Goal: Find specific page/section: Find specific page/section

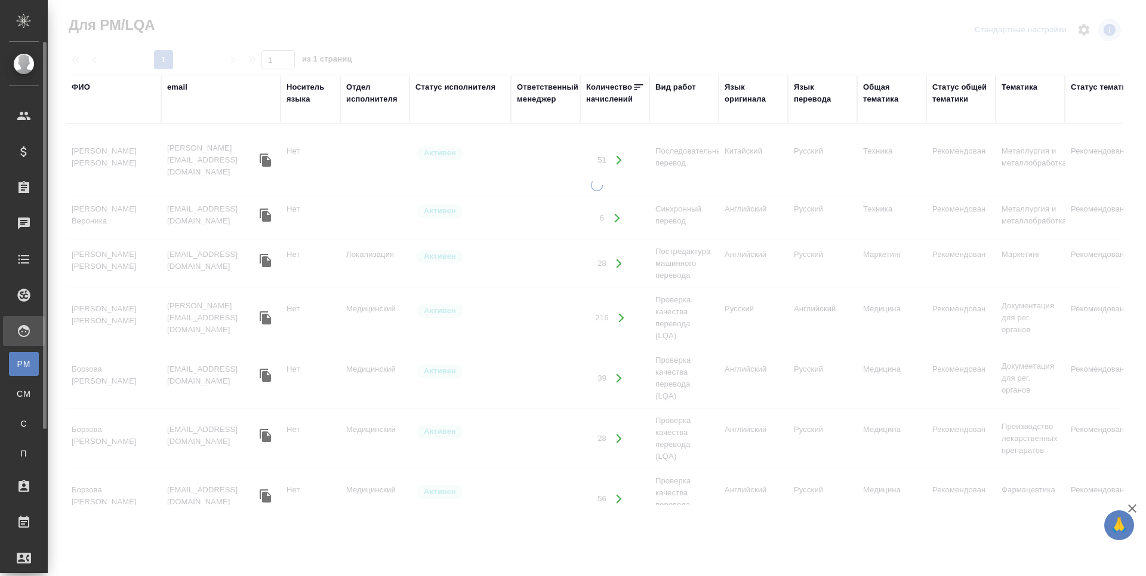
click at [18, 362] on div "Для PM/LQA" at bounding box center [9, 364] width 18 height 12
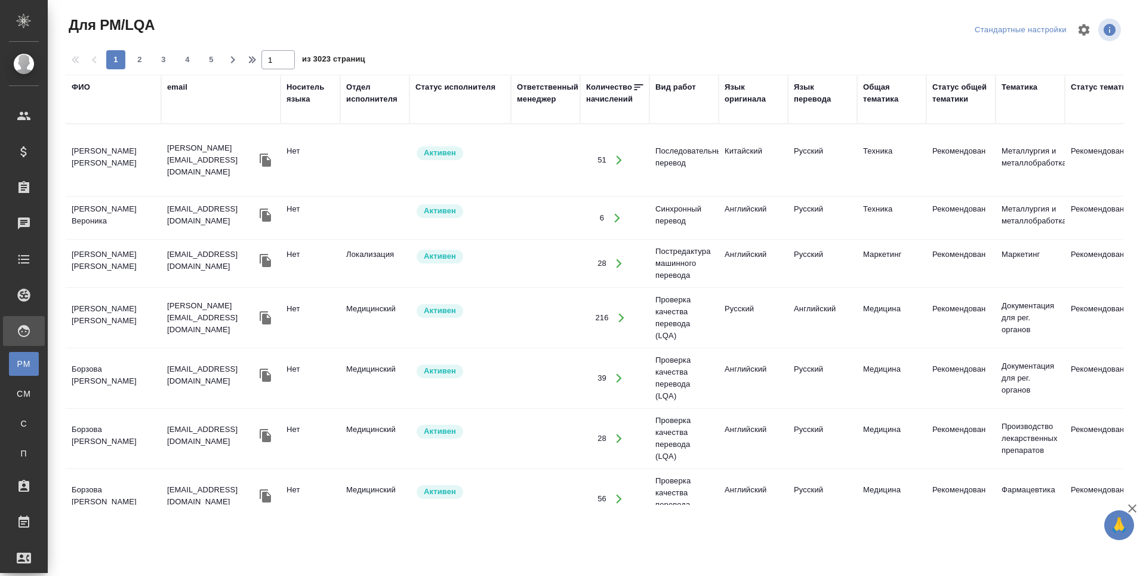
click at [75, 90] on div "ФИО" at bounding box center [81, 87] width 19 height 12
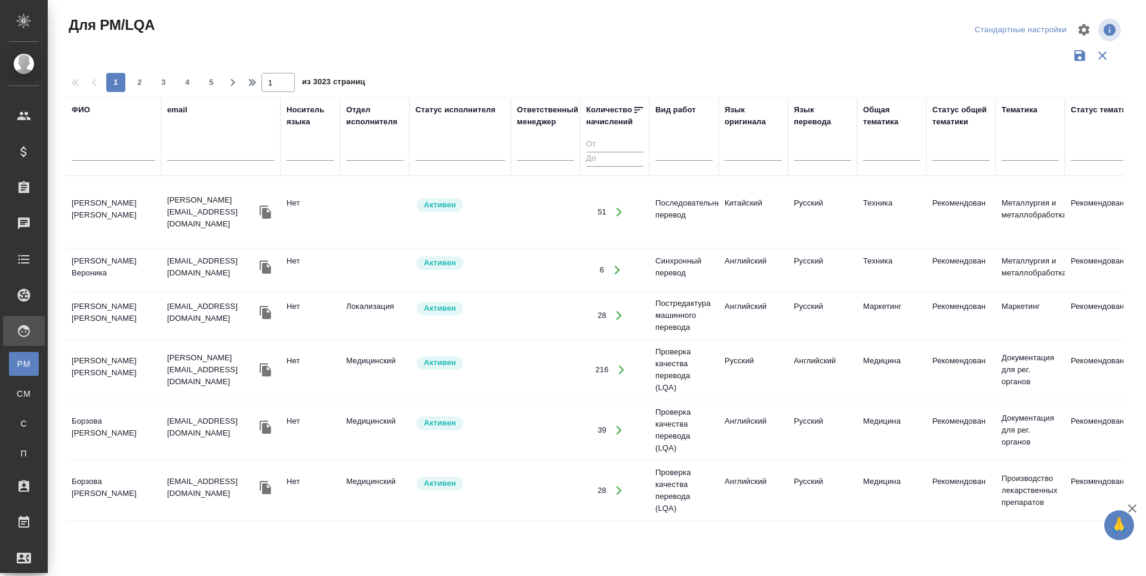
click at [88, 151] on input "text" at bounding box center [114, 153] width 84 height 15
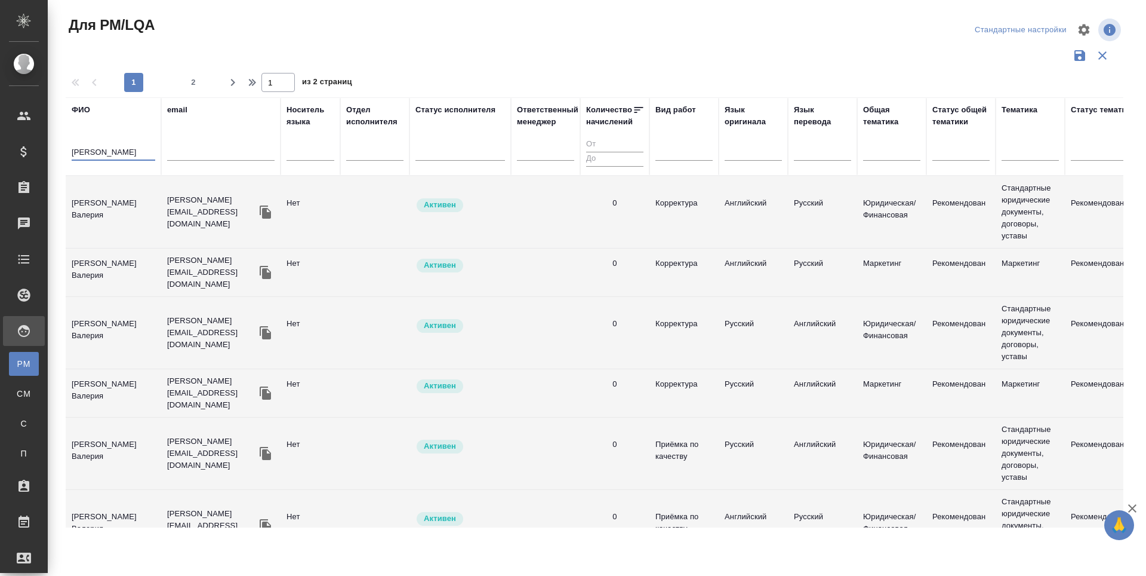
click at [115, 206] on td "Абрамова Валерия" at bounding box center [114, 212] width 96 height 42
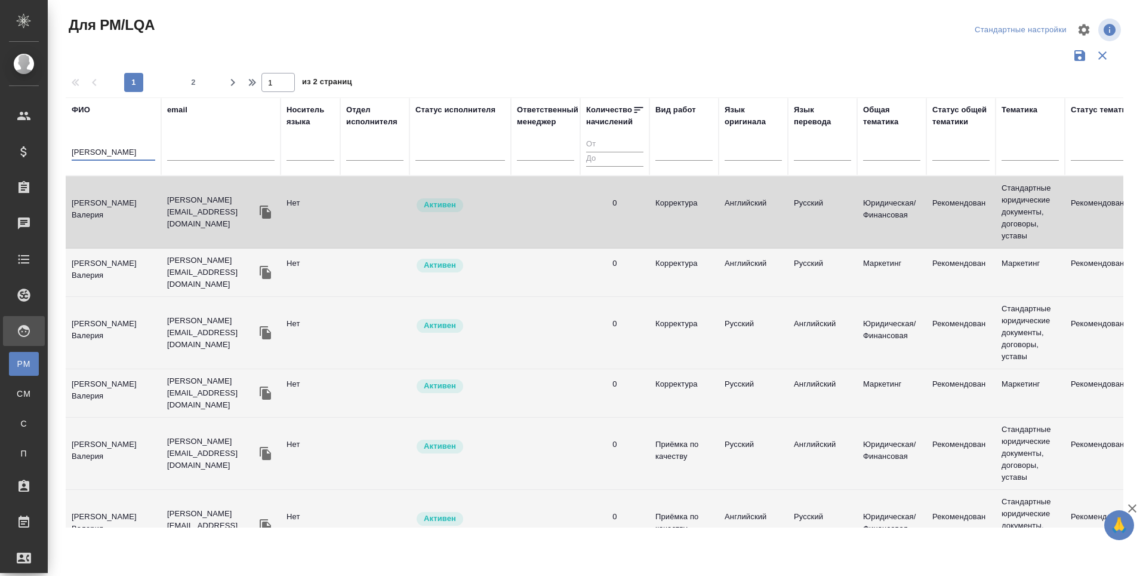
drag, startPoint x: 116, startPoint y: 149, endPoint x: 70, endPoint y: 144, distance: 45.6
click at [70, 144] on th "ФИО абрамова" at bounding box center [114, 136] width 96 height 78
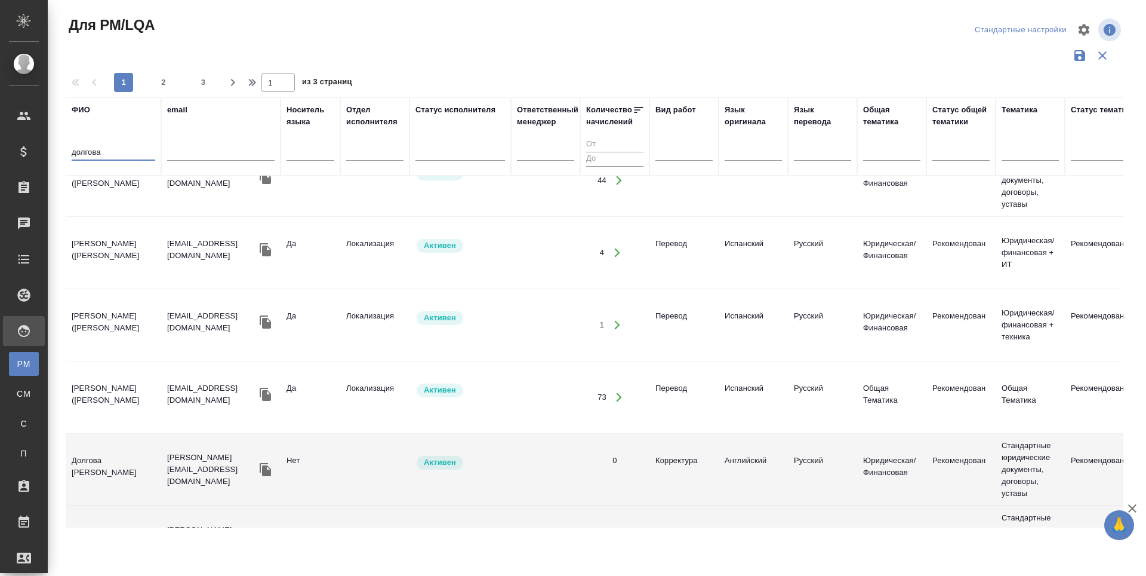
scroll to position [1261, 0]
click at [107, 447] on td "Долгова Ксения" at bounding box center [114, 468] width 96 height 42
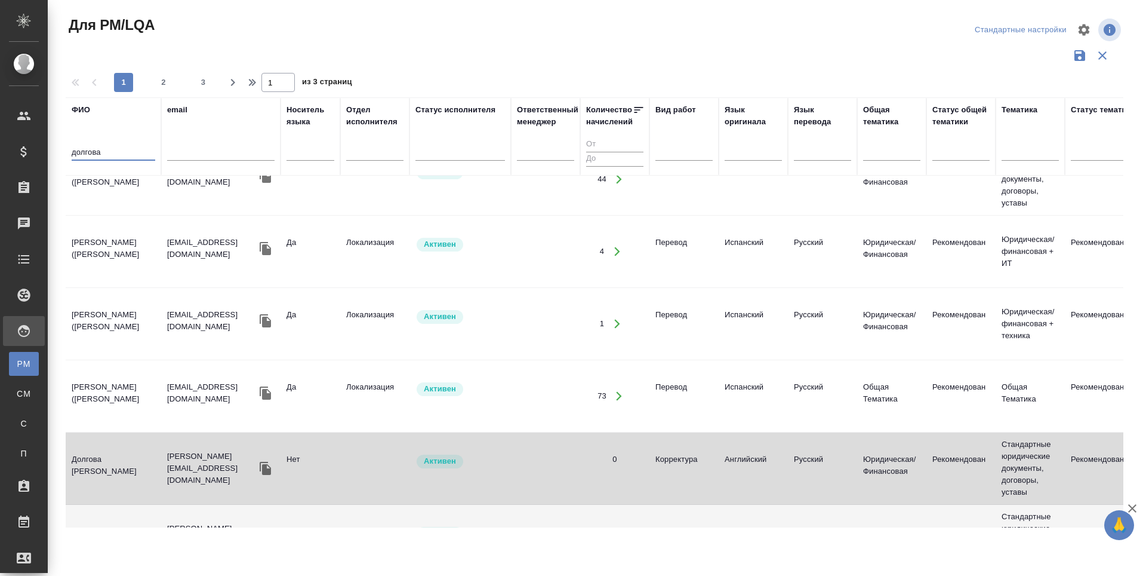
drag, startPoint x: 105, startPoint y: 152, endPoint x: 69, endPoint y: 152, distance: 35.8
click at [69, 152] on th "ФИО долгова" at bounding box center [114, 136] width 96 height 78
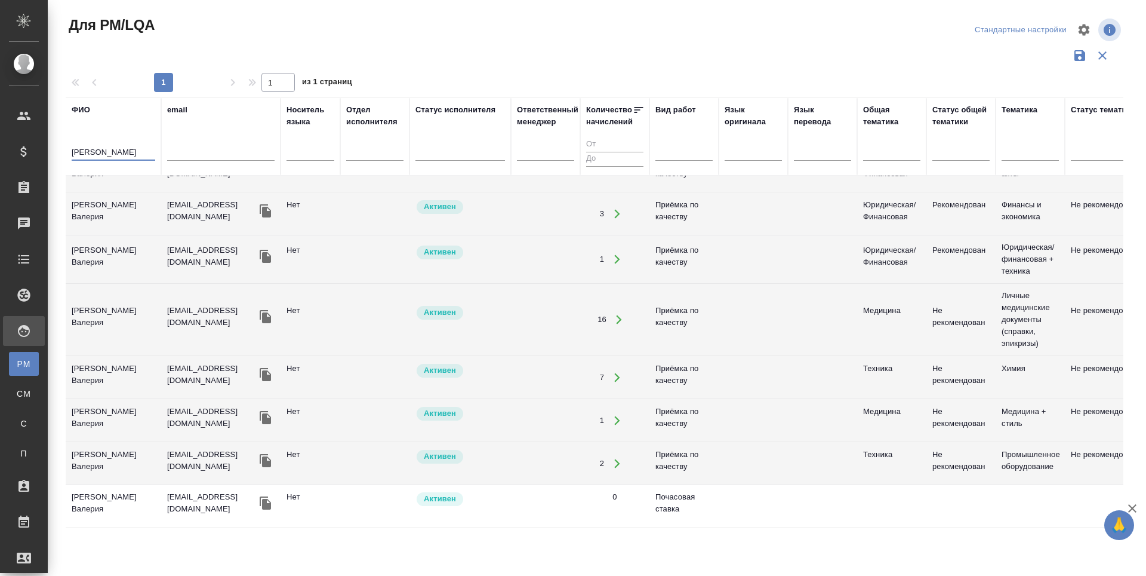
scroll to position [653, 0]
type input "алилекова"
click at [127, 202] on td "[PERSON_NAME] Валерия" at bounding box center [114, 214] width 96 height 42
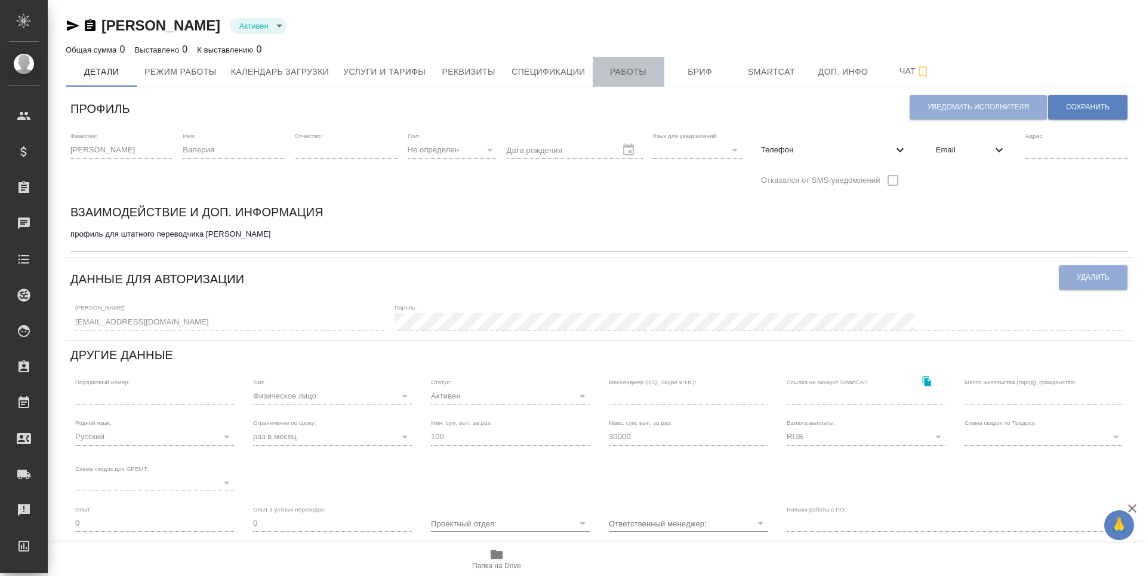
click at [625, 81] on button "Работы" at bounding box center [629, 72] width 72 height 30
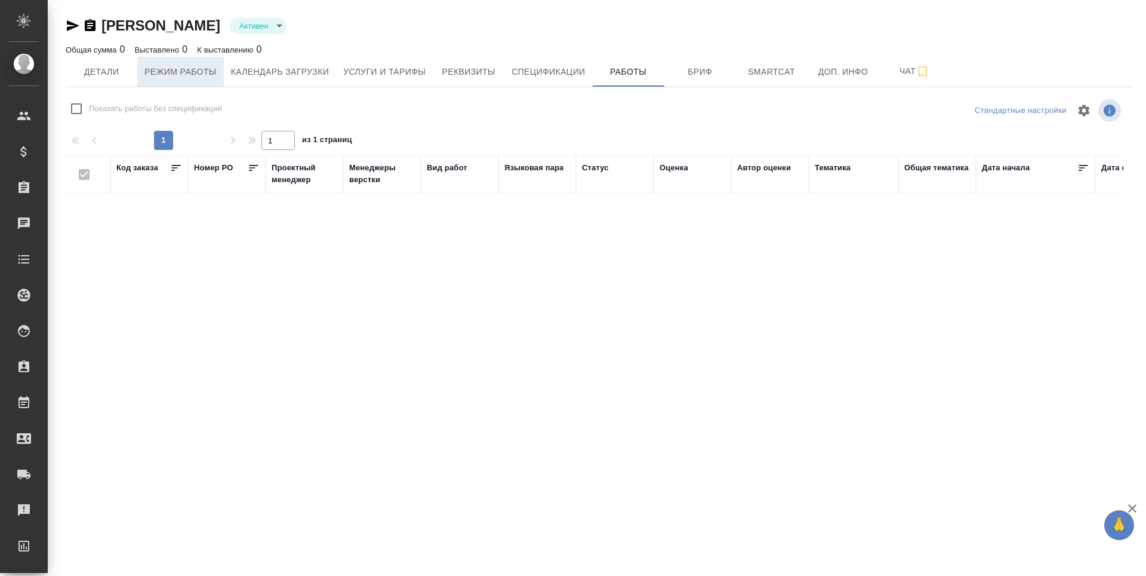
click at [176, 71] on span "Режим работы" at bounding box center [180, 71] width 72 height 15
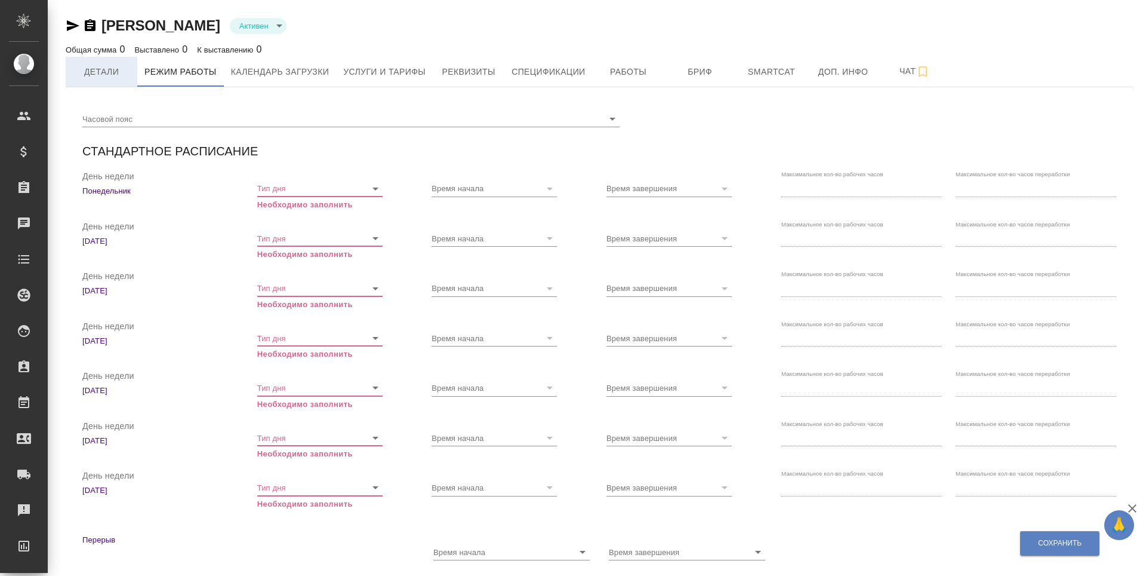
click at [106, 75] on span "Детали" at bounding box center [101, 71] width 57 height 15
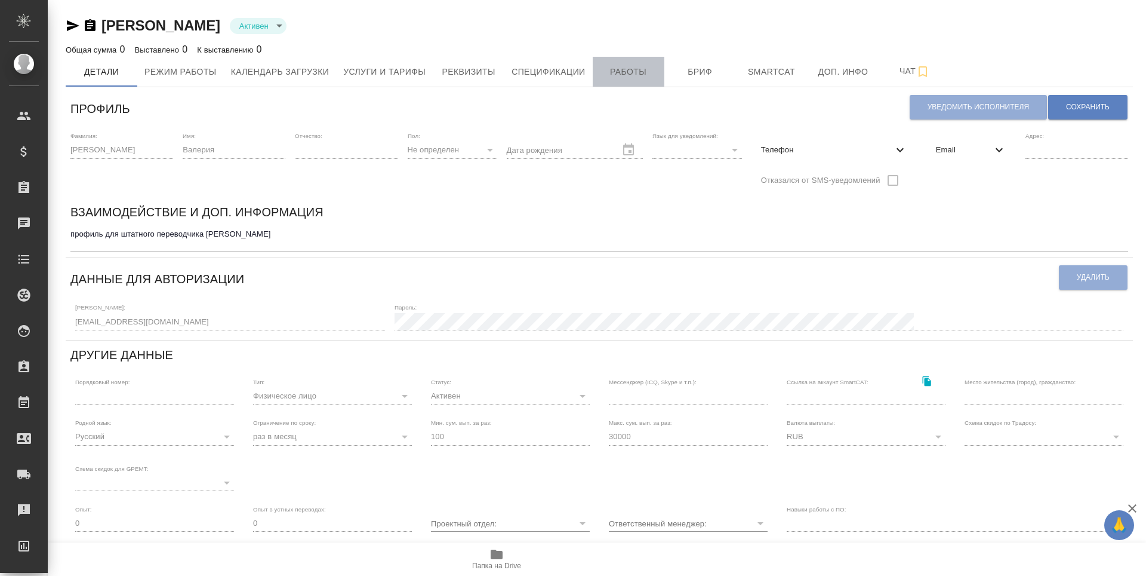
click at [629, 79] on span "Работы" at bounding box center [628, 71] width 57 height 15
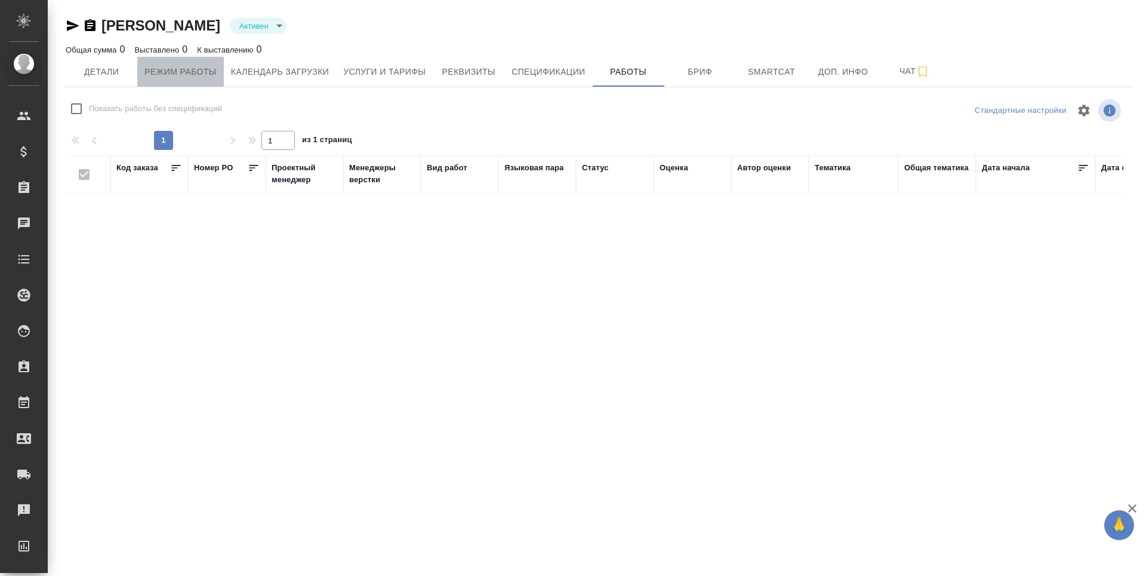
click at [177, 73] on span "Режим работы" at bounding box center [180, 71] width 72 height 15
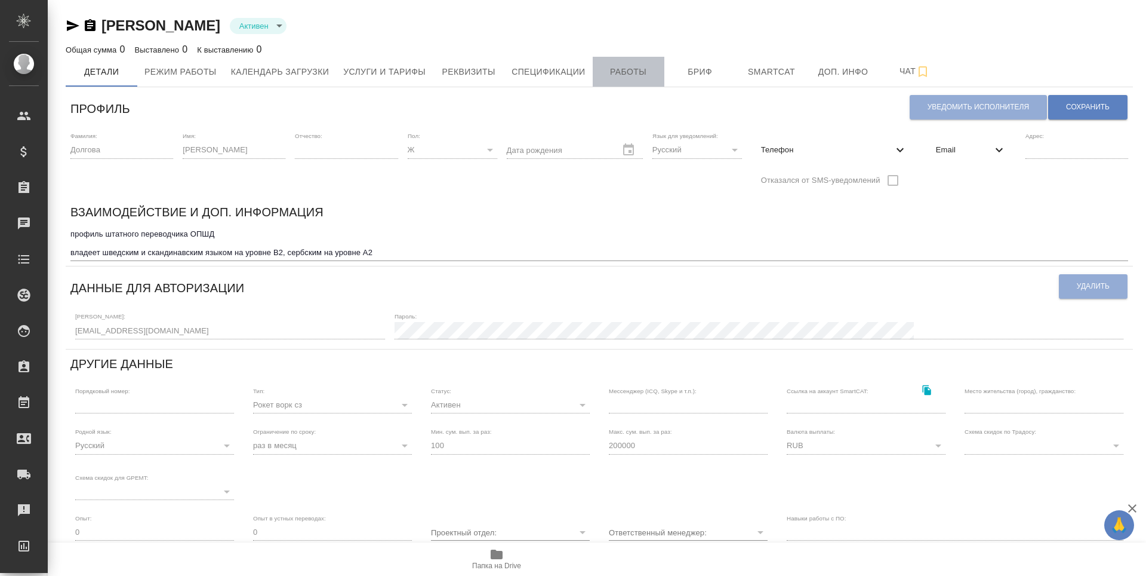
click at [614, 76] on span "Работы" at bounding box center [628, 71] width 57 height 15
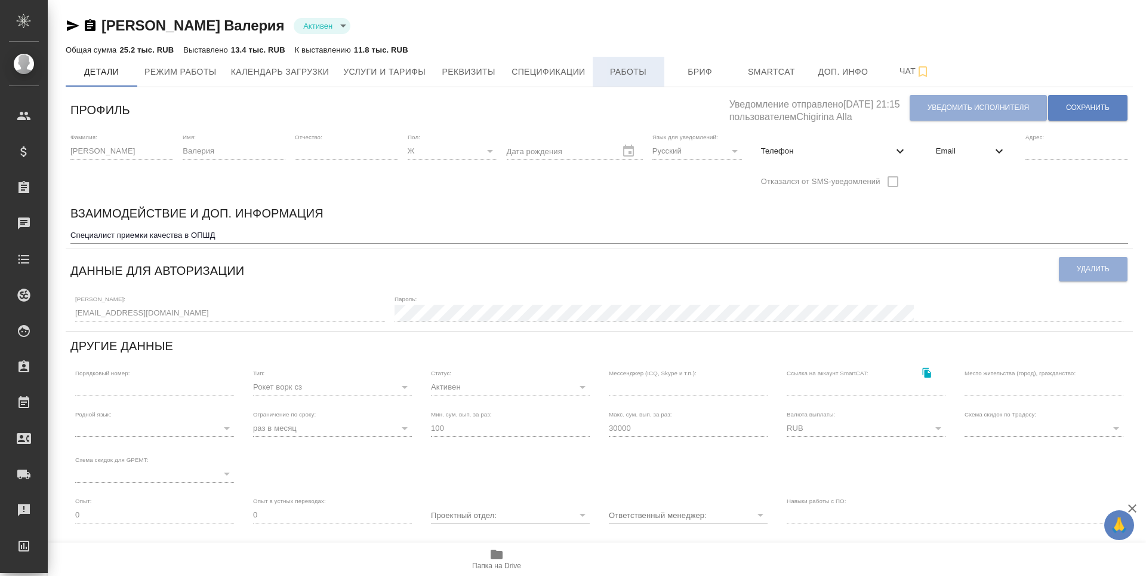
click at [627, 75] on span "Работы" at bounding box center [628, 71] width 57 height 15
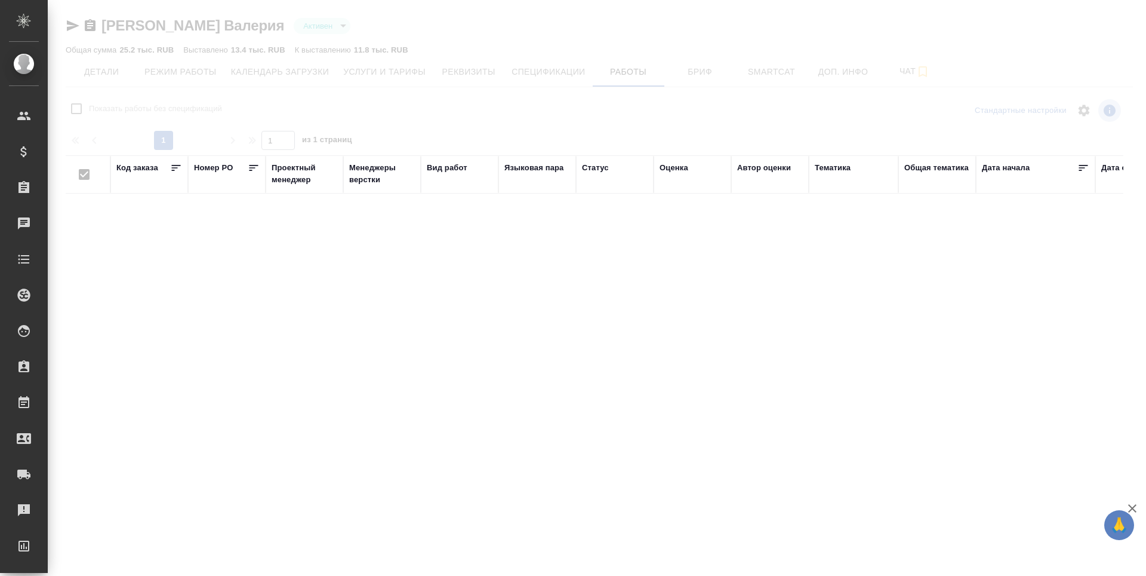
checkbox input "false"
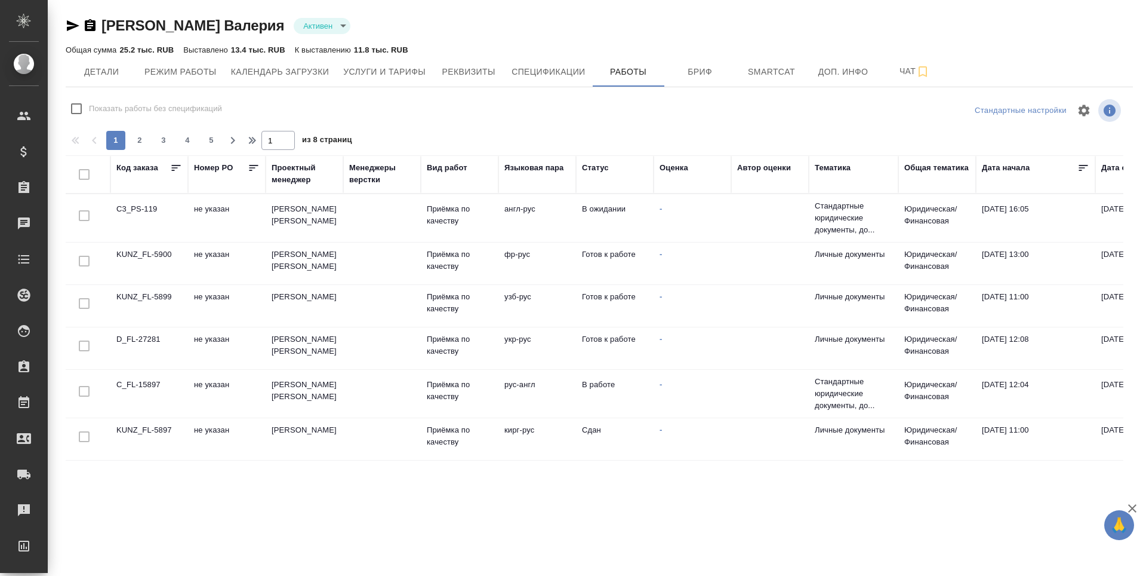
click at [596, 490] on div ".cls-1 fill:#fff; AWATERA [PERSON_NAME] Наталия [PERSON_NAME] Клиенты Специфика…" at bounding box center [573, 288] width 1146 height 576
